Goal: Information Seeking & Learning: Learn about a topic

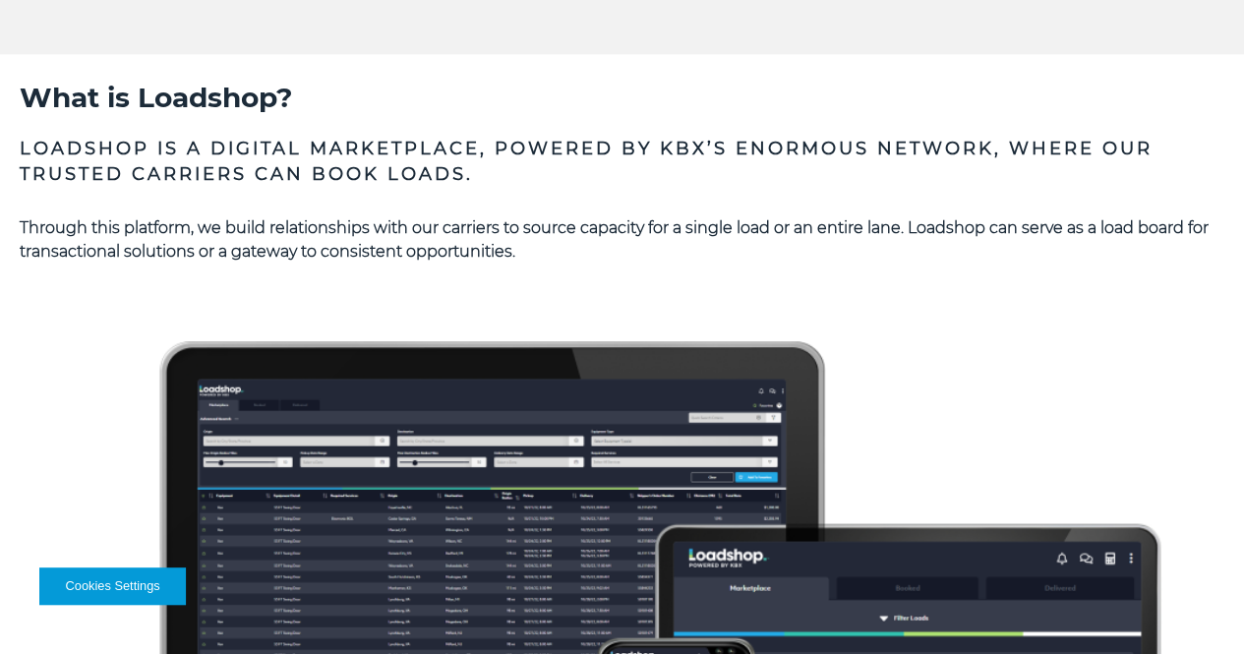
scroll to position [1150, 0]
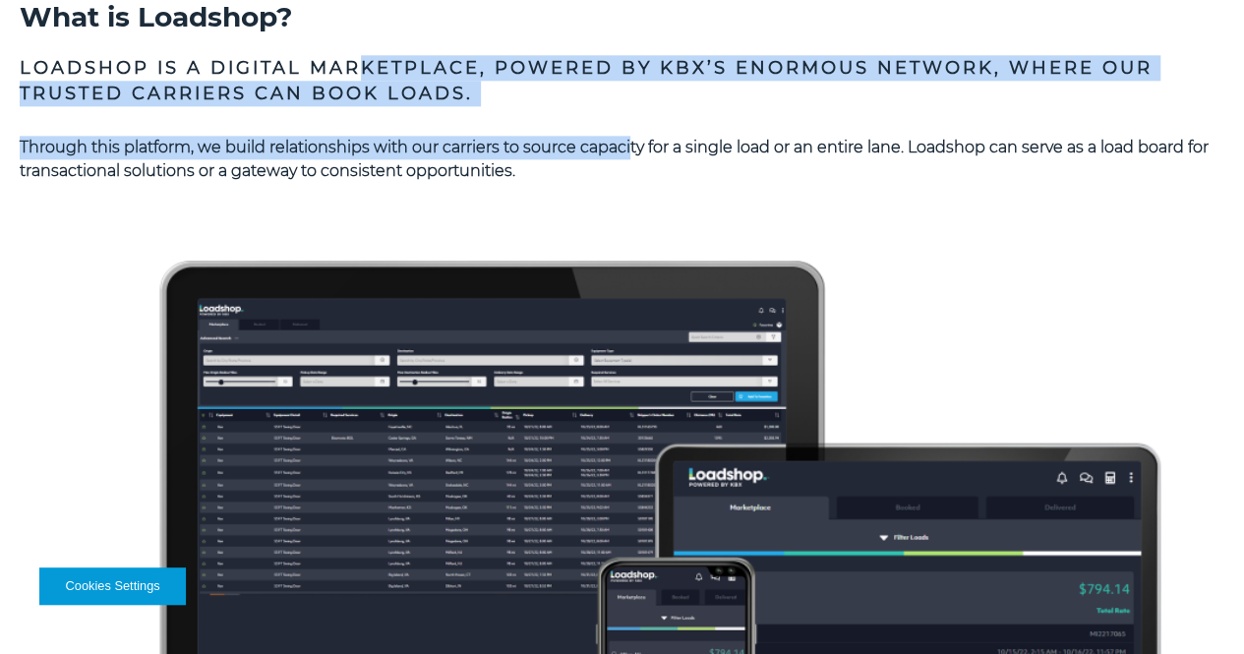
drag, startPoint x: 570, startPoint y: 311, endPoint x: 807, endPoint y: 403, distance: 254.5
click at [807, 403] on div "What is Loadshop? Loadshop is a digital marketplace, powered by KBX’s enormous …" at bounding box center [622, 529] width 1205 height 1063
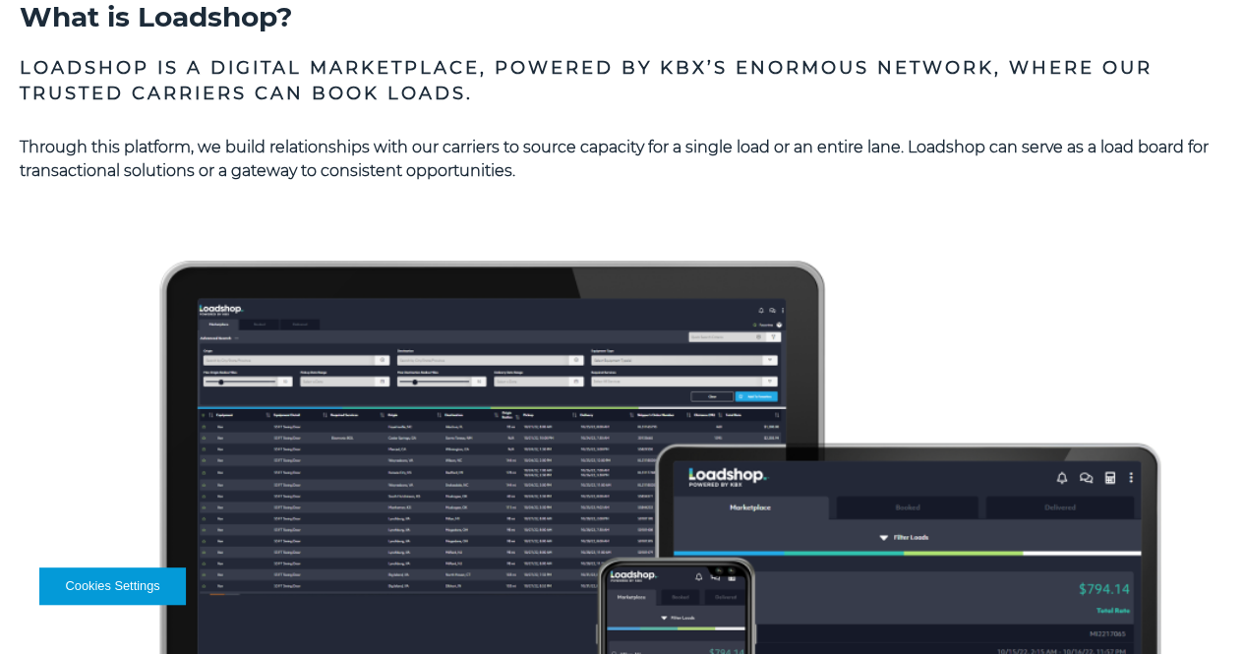
click at [941, 410] on div "What is Loadshop? Loadshop is a digital marketplace, powered by KBX’s enormous …" at bounding box center [622, 529] width 1205 height 1063
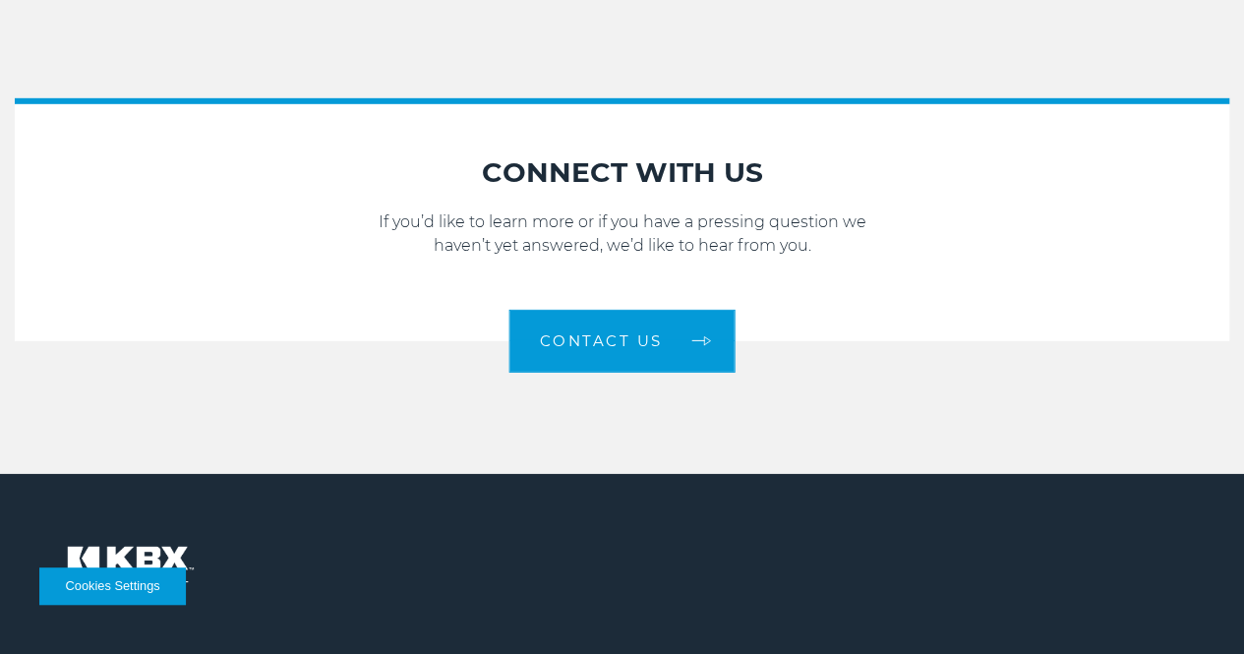
scroll to position [3276, 0]
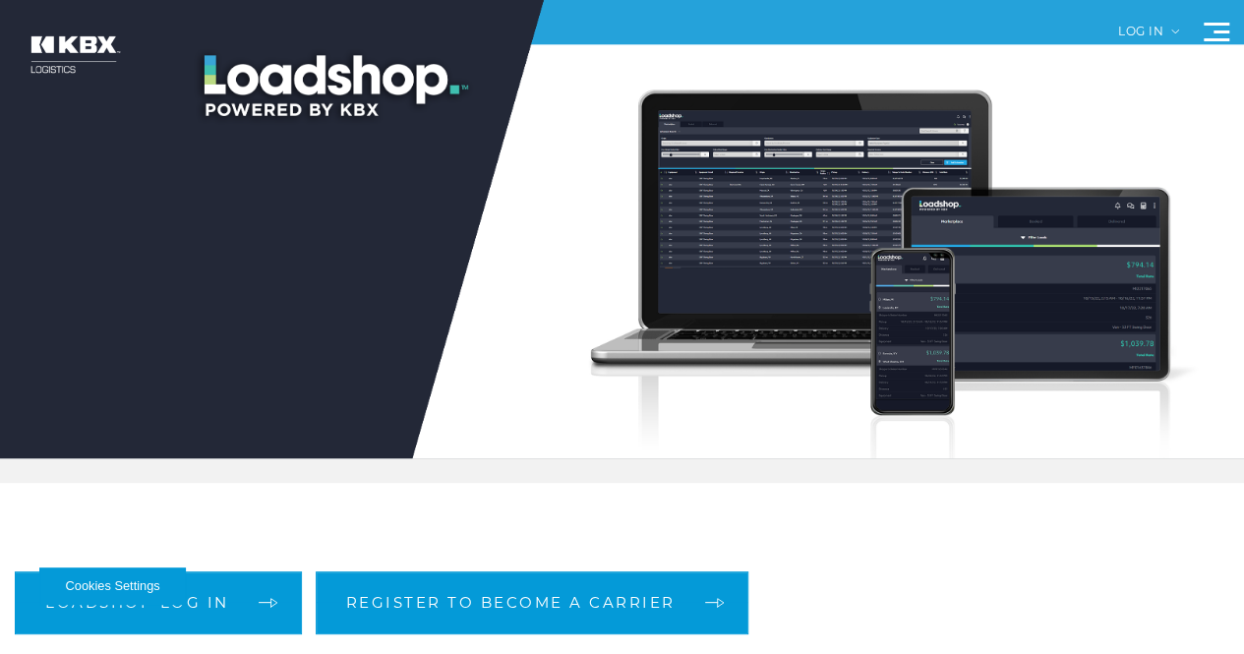
click at [0, 0] on link "About Us" at bounding box center [0, 0] width 0 height 0
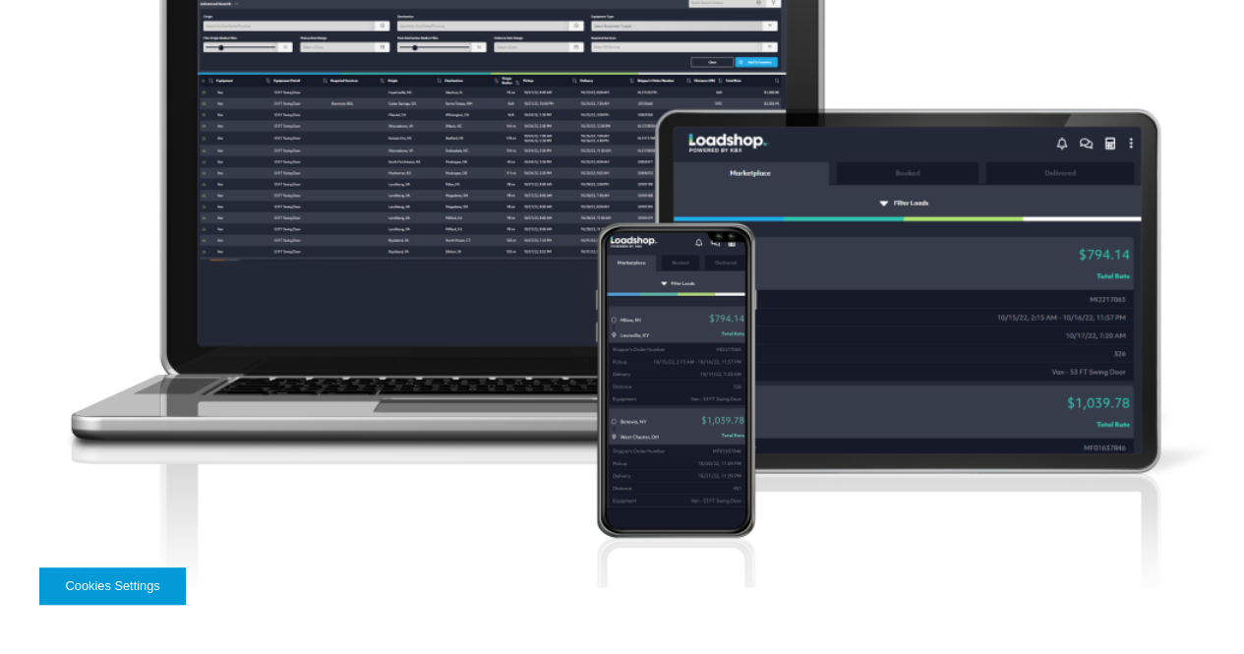
scroll to position [1485, 0]
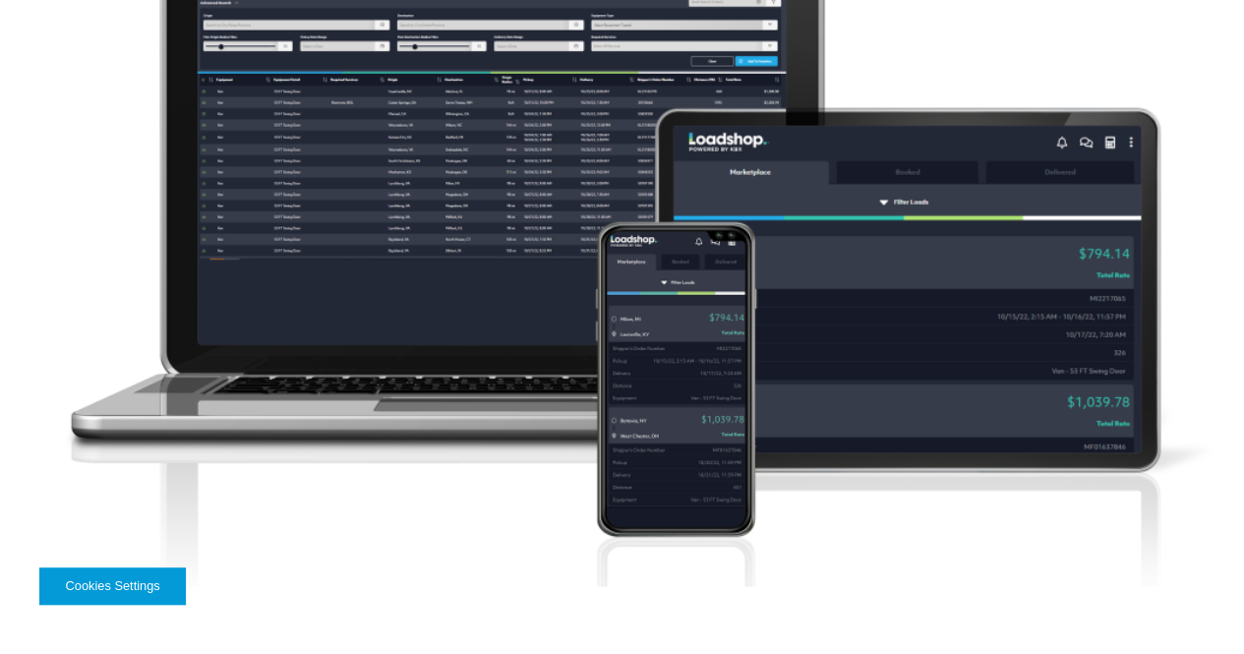
drag, startPoint x: 397, startPoint y: 107, endPoint x: 441, endPoint y: 103, distance: 43.5
click at [480, 143] on p at bounding box center [622, 245] width 1205 height 795
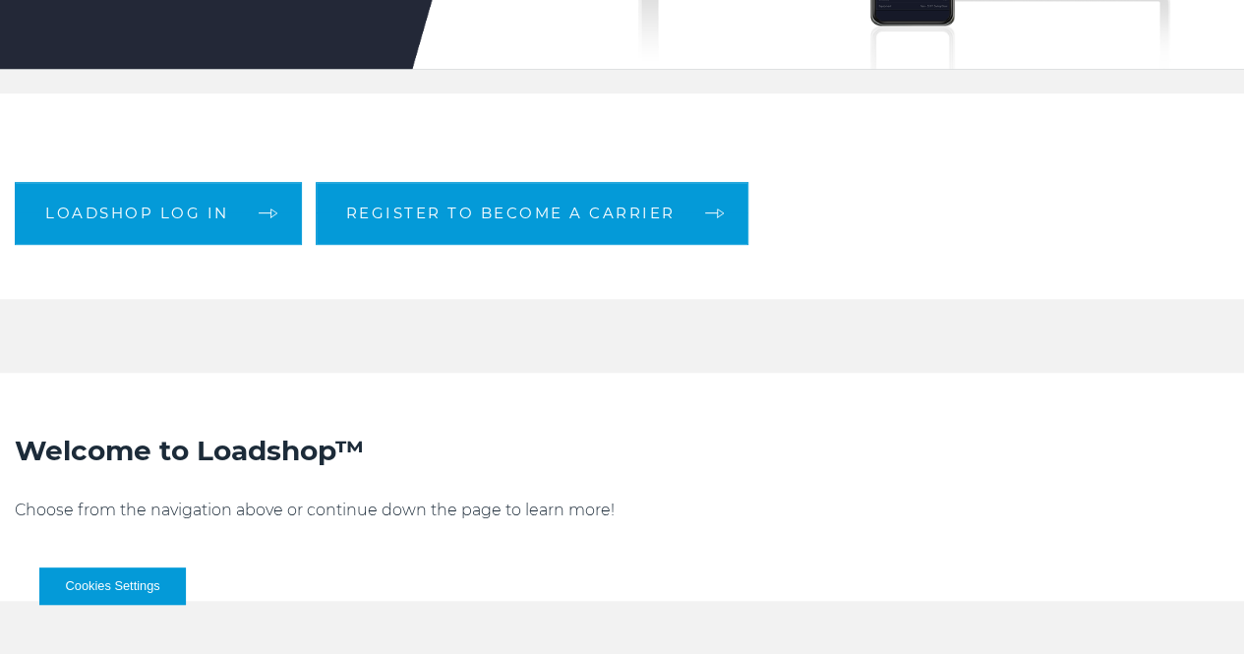
scroll to position [0, 0]
